Goal: Information Seeking & Learning: Find specific fact

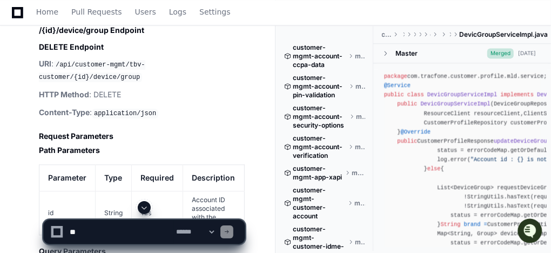
scroll to position [1178, 0]
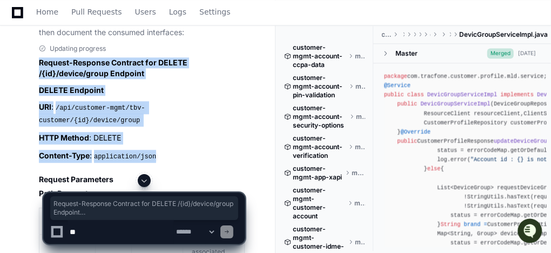
drag, startPoint x: 39, startPoint y: 69, endPoint x: 153, endPoint y: 143, distance: 136.4
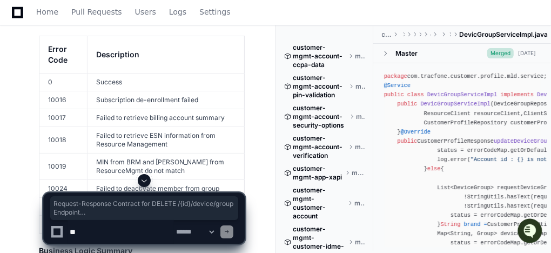
scroll to position [2043, 0]
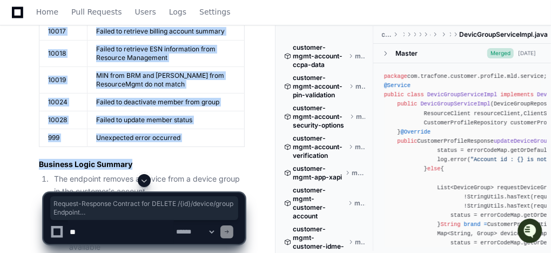
copy article "Request-Response Contract for DELETE /{id}/device/group Endpoint DELETE Endpoin…"
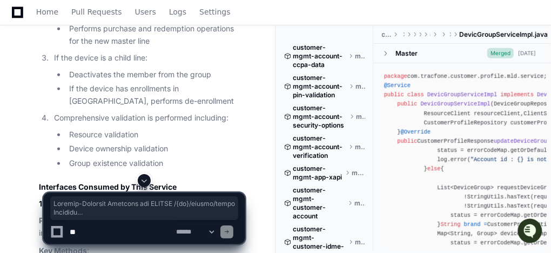
scroll to position [2345, 0]
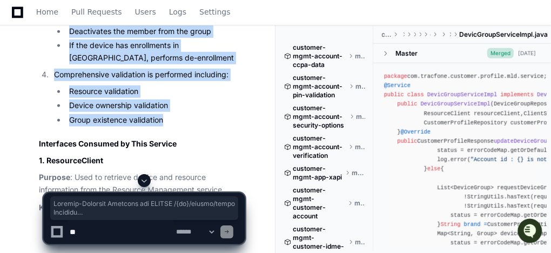
click at [172, 114] on li "Group existence validation" at bounding box center [155, 120] width 179 height 12
copy article "Request-Response Contract for DELETE /{id}/device/group Endpoint DELETE Endpoin…"
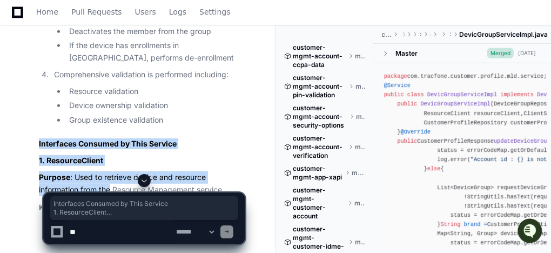
drag, startPoint x: 37, startPoint y: 99, endPoint x: 110, endPoint y: 143, distance: 85.1
click at [110, 143] on div "Updating progress Request-Response Contract for DELETE /{id}/device/group Endpo…" at bounding box center [130, 89] width 227 height 2424
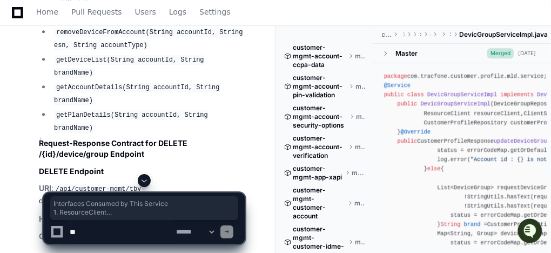
scroll to position [3426, 0]
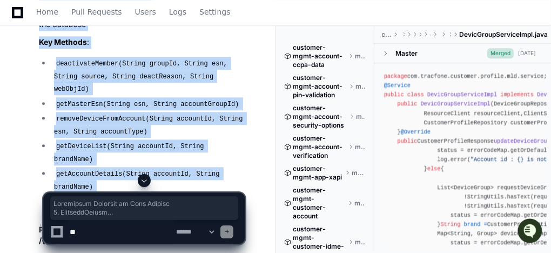
click at [238, 195] on li "getPlanDetails(String accountId, String brandName)" at bounding box center [148, 207] width 194 height 25
copy article "Interfaces Consumed by This Service 1. ResourceClient Purpose : Used to retriev…"
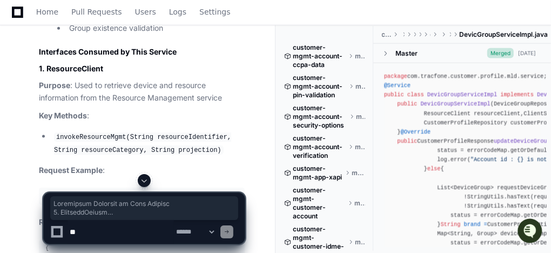
scroll to position [4809, 0]
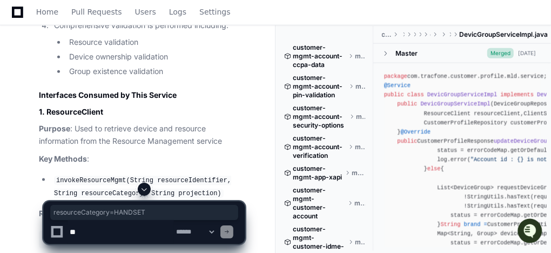
drag, startPoint x: 121, startPoint y: 94, endPoint x: 196, endPoint y: 96, distance: 74.6
click at [196, 235] on div "GET /resource-management? resourceCategory =HANDSET&resourceIdentifier=12345678…" at bounding box center [141, 239] width 193 height 9
copy div "resourceCategory =HANDSET"
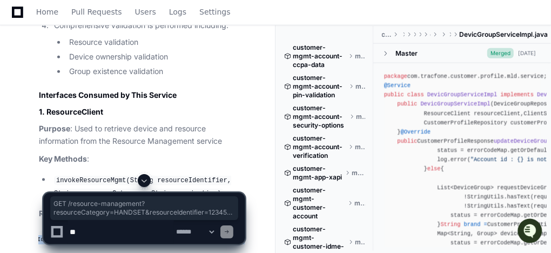
scroll to position [0, 242]
drag, startPoint x: 45, startPoint y: 93, endPoint x: 248, endPoint y: 94, distance: 202.6
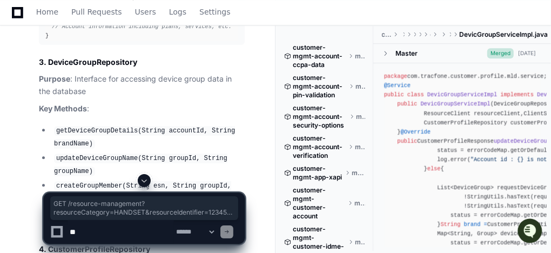
scroll to position [5696, 0]
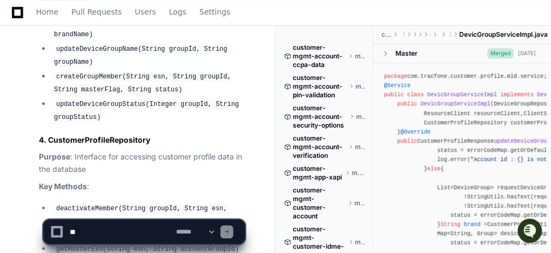
click at [144, 230] on textarea at bounding box center [121, 232] width 106 height 24
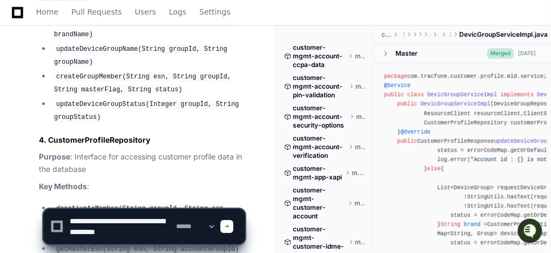
type textarea "**********"
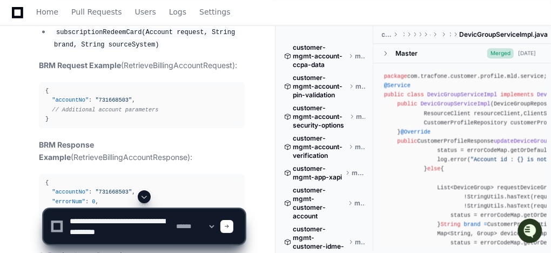
scroll to position [5437, 0]
